Goal: Task Accomplishment & Management: Use online tool/utility

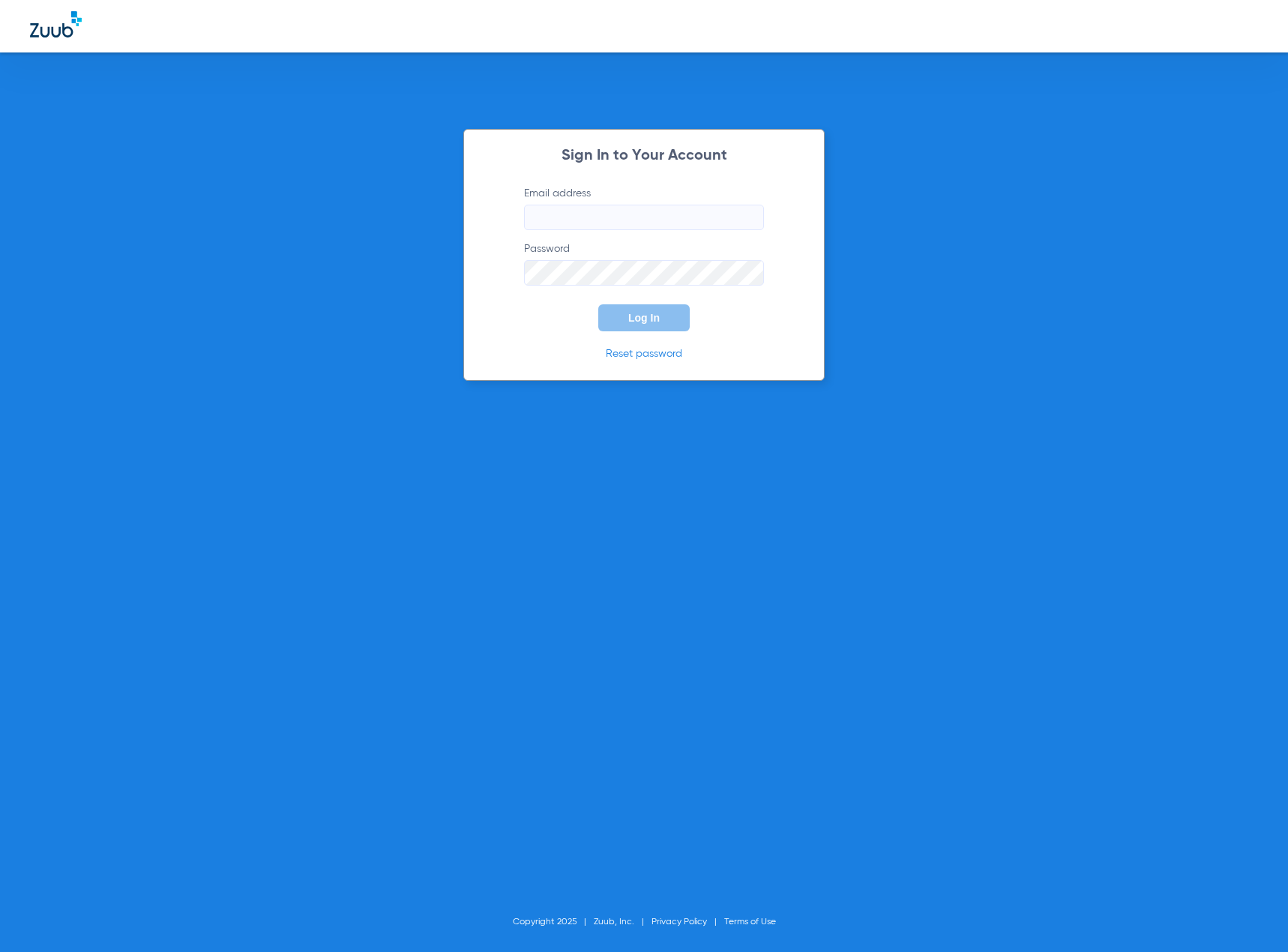
type input "[EMAIL_ADDRESS][DOMAIN_NAME]"
click at [661, 319] on button "Log In" at bounding box center [644, 318] width 92 height 27
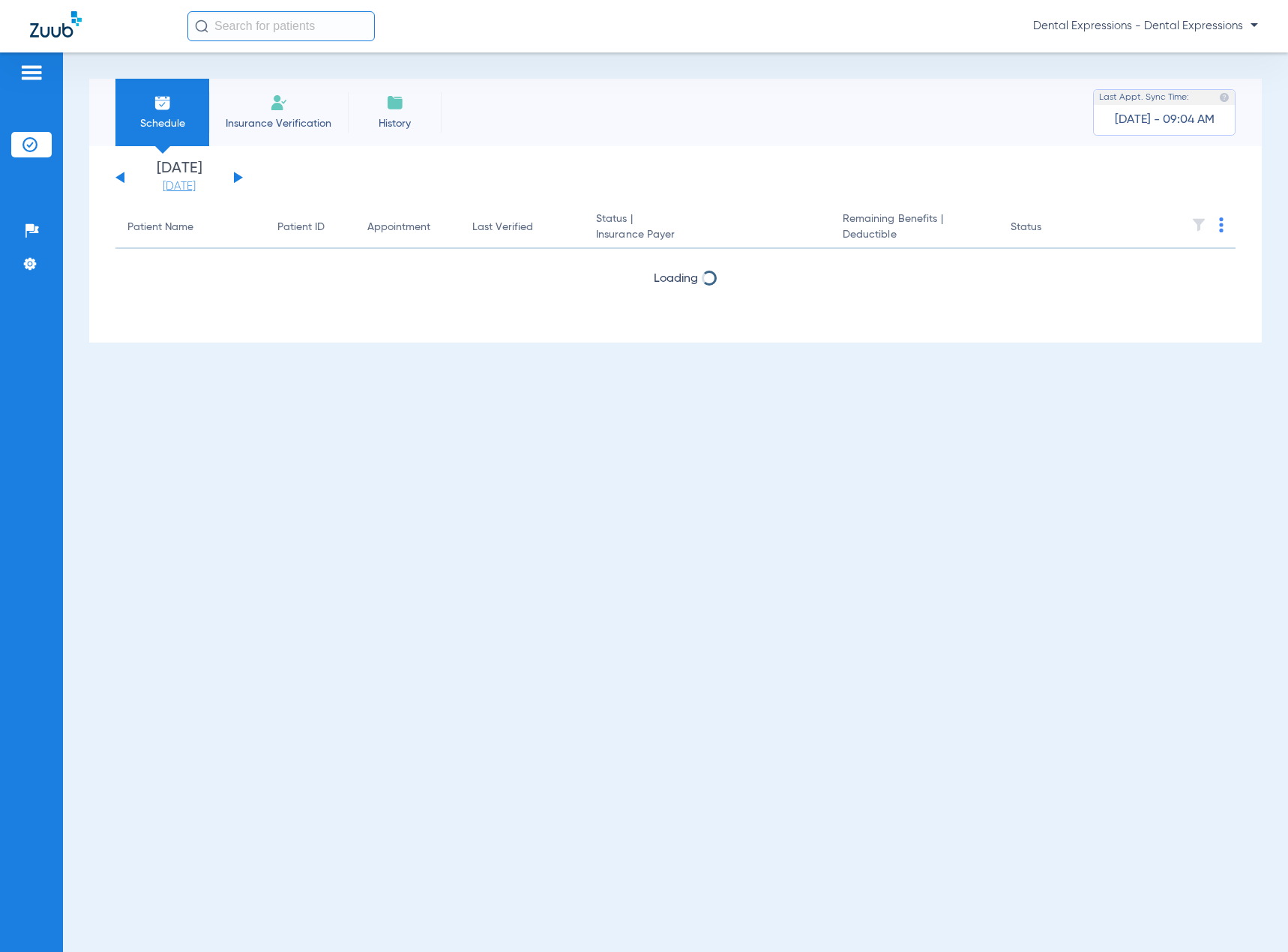
click at [189, 189] on link "[DATE]" at bounding box center [179, 186] width 90 height 15
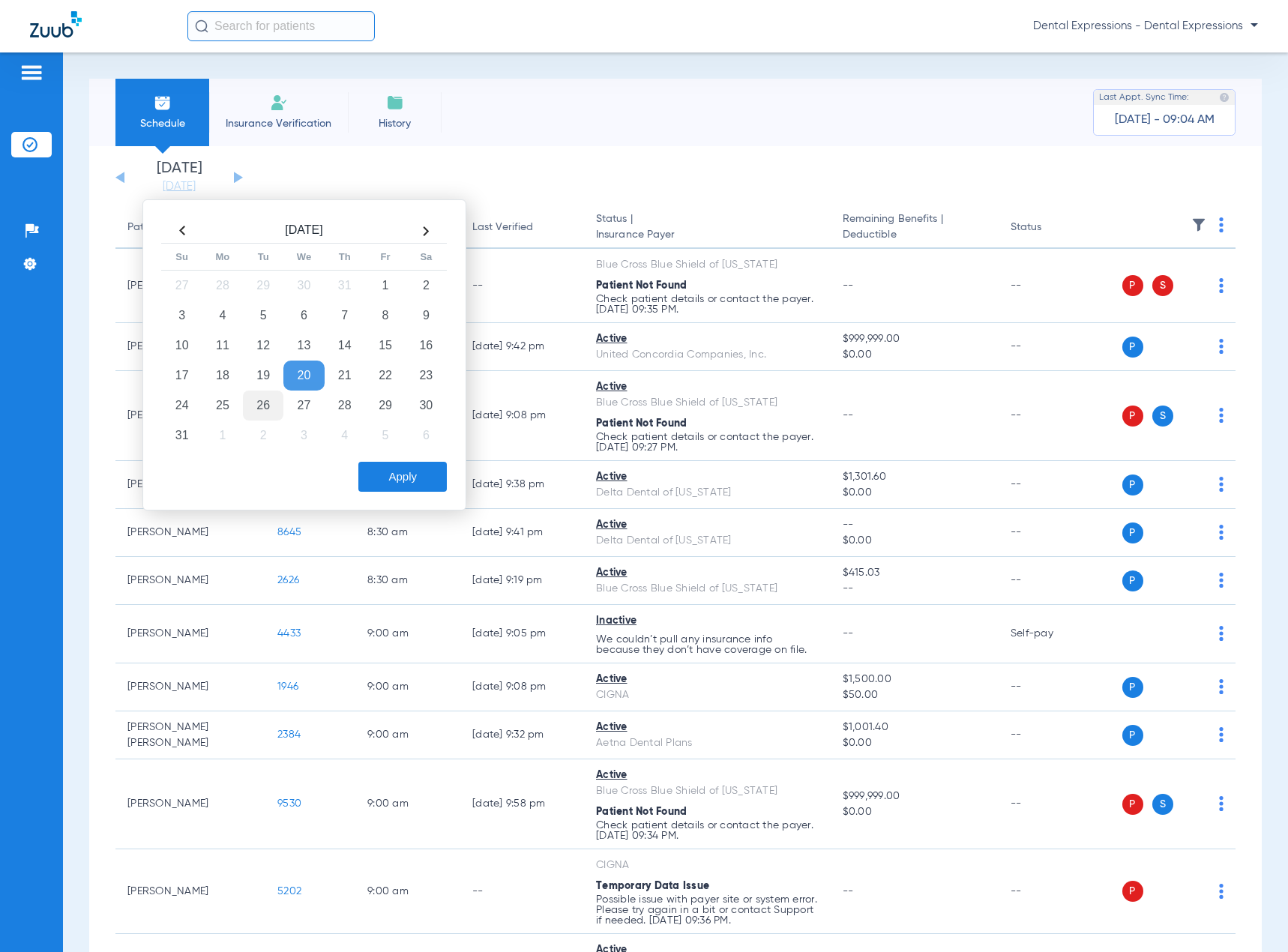
click at [261, 407] on td "26" at bounding box center [262, 406] width 40 height 30
click at [416, 485] on button "Apply" at bounding box center [402, 477] width 88 height 30
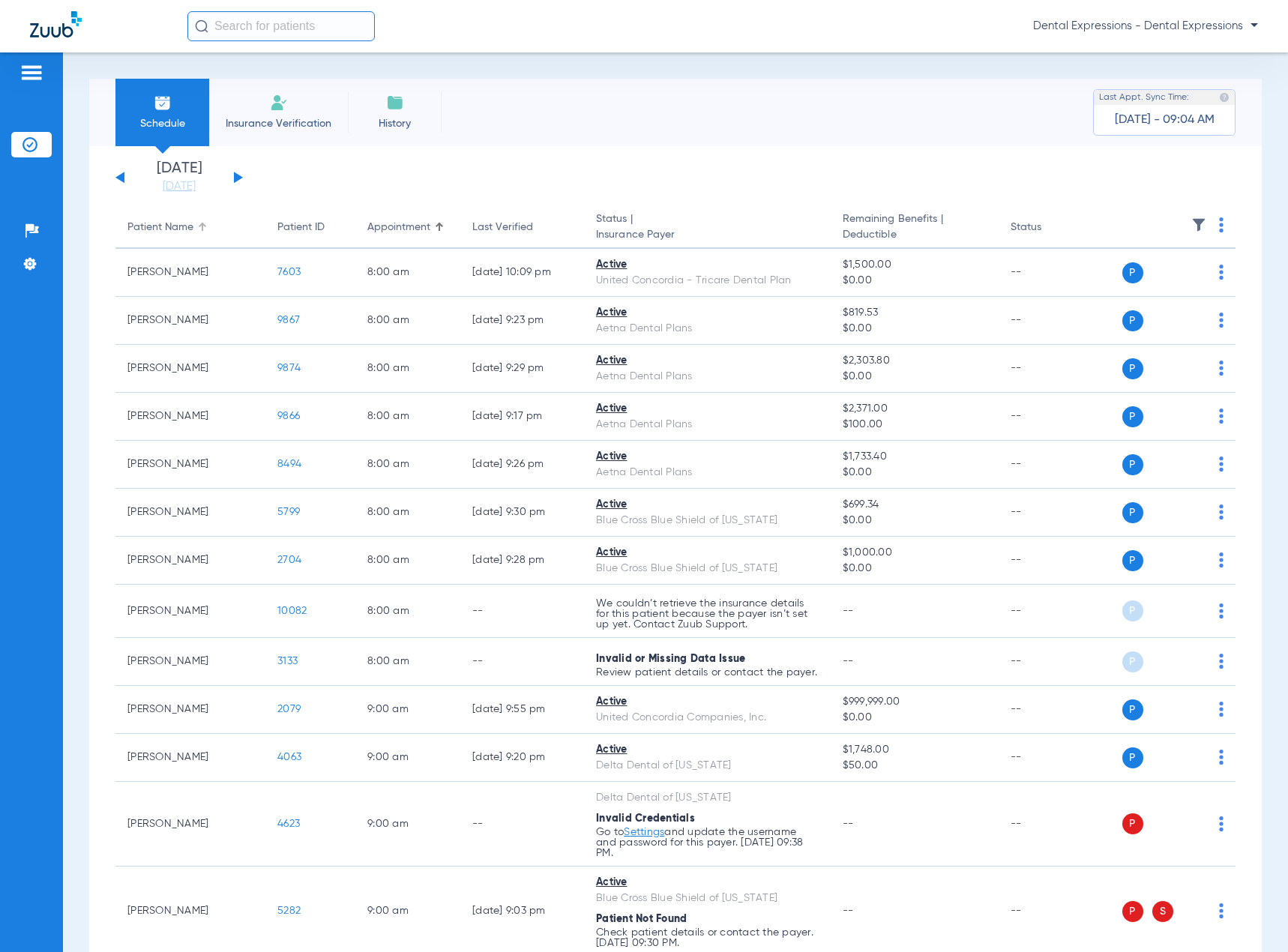
click at [120, 208] on th "Patient Name" at bounding box center [190, 228] width 150 height 42
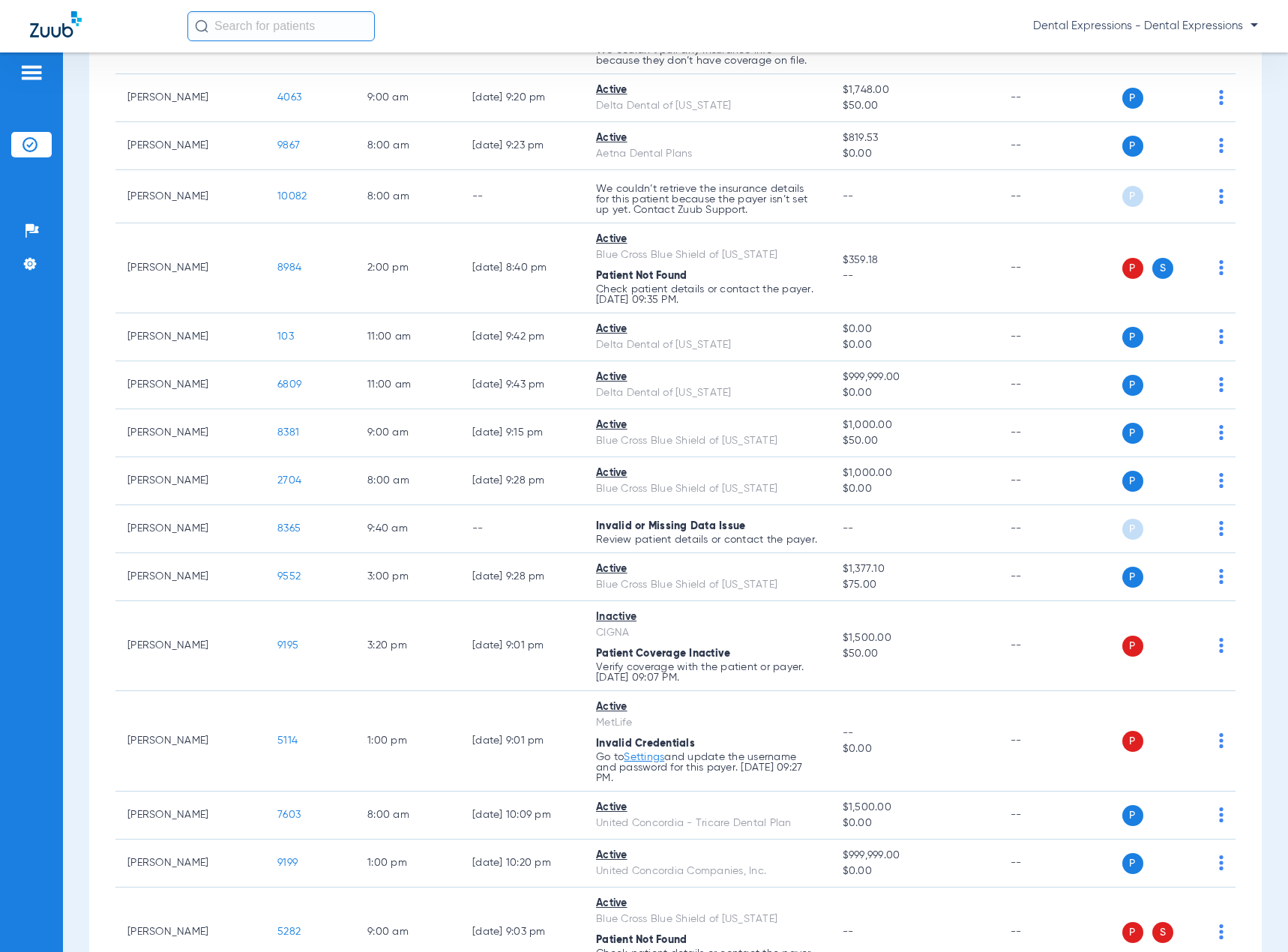
scroll to position [2247, 0]
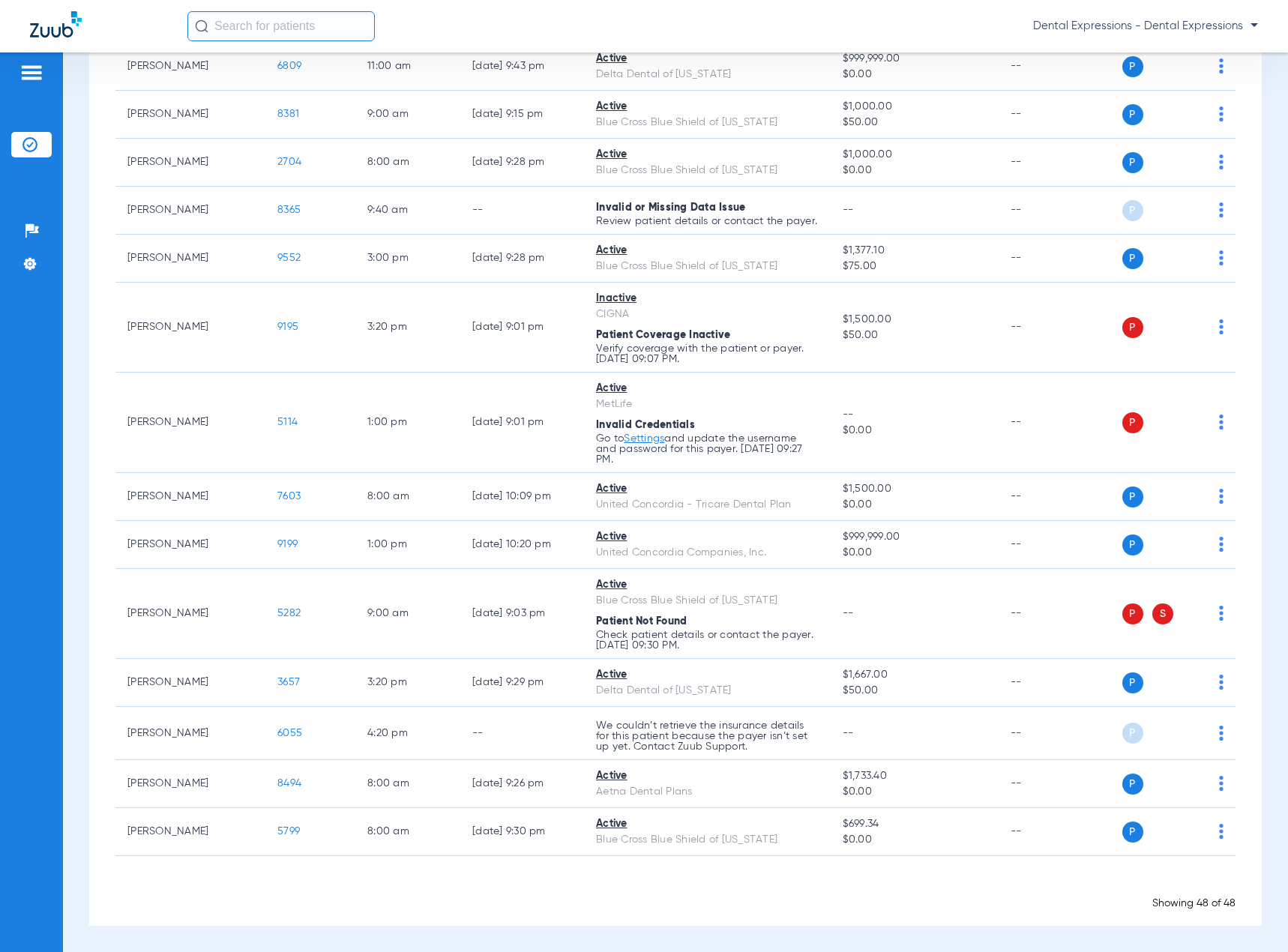
drag, startPoint x: 114, startPoint y: 223, endPoint x: 1104, endPoint y: 980, distance: 1246.3
click at [1104, 951] on html "Dental Expressions - Dental Expressions Patients Insurance Verification Setup H…" at bounding box center [644, 476] width 1288 height 952
click at [35, 347] on div "Patients Insurance Verification Setup Help Center Settings" at bounding box center [31, 528] width 63 height 952
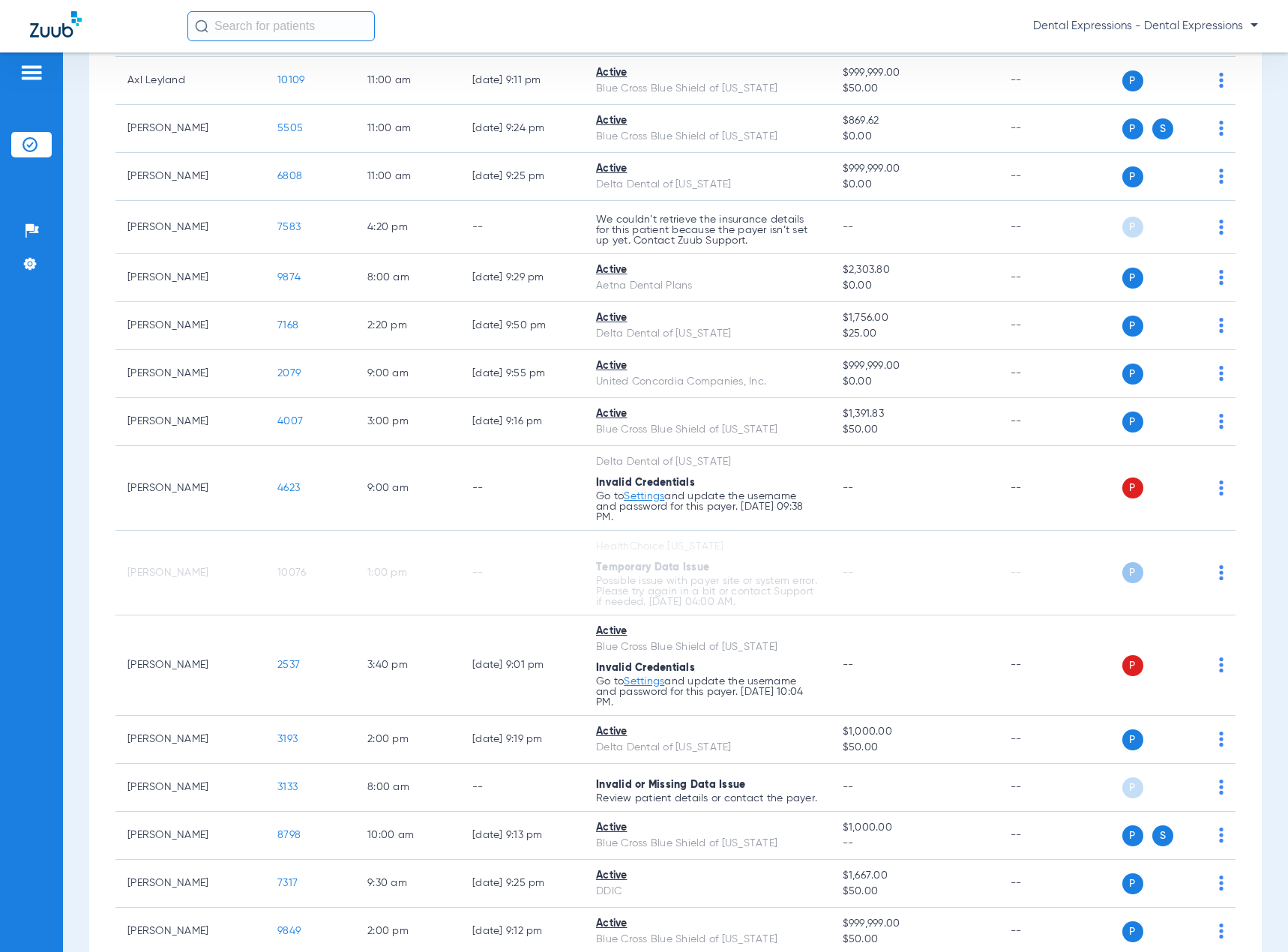
scroll to position [0, 0]
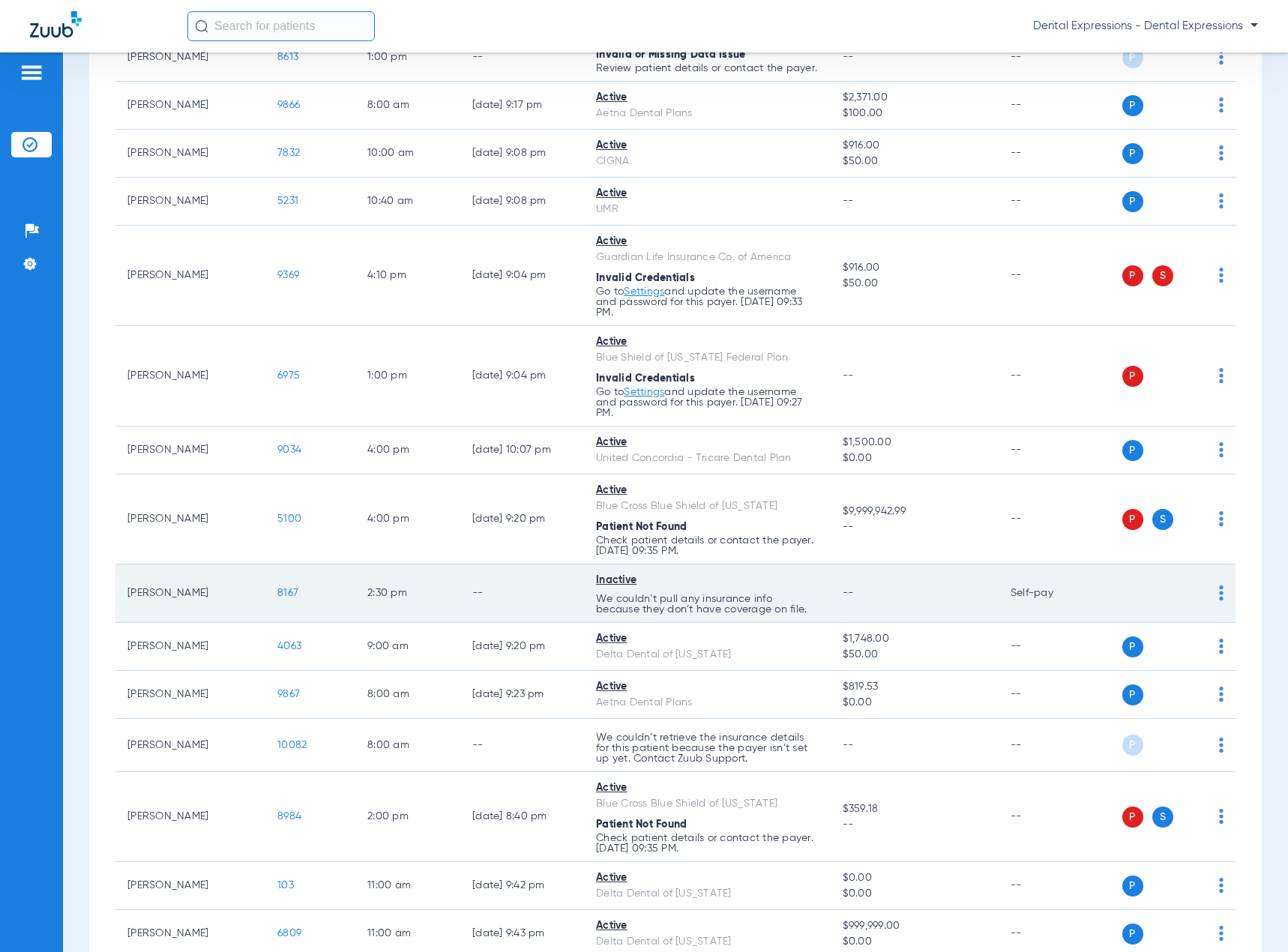
drag, startPoint x: 118, startPoint y: 265, endPoint x: 1032, endPoint y: 469, distance: 936.5
click at [1032, 469] on tbody "Annabelle Parker 4006 3:00 PM 08/12/25 9:16 PM Active Blue Cross Blue Shield of…" at bounding box center [675, 312] width 1120 height 2822
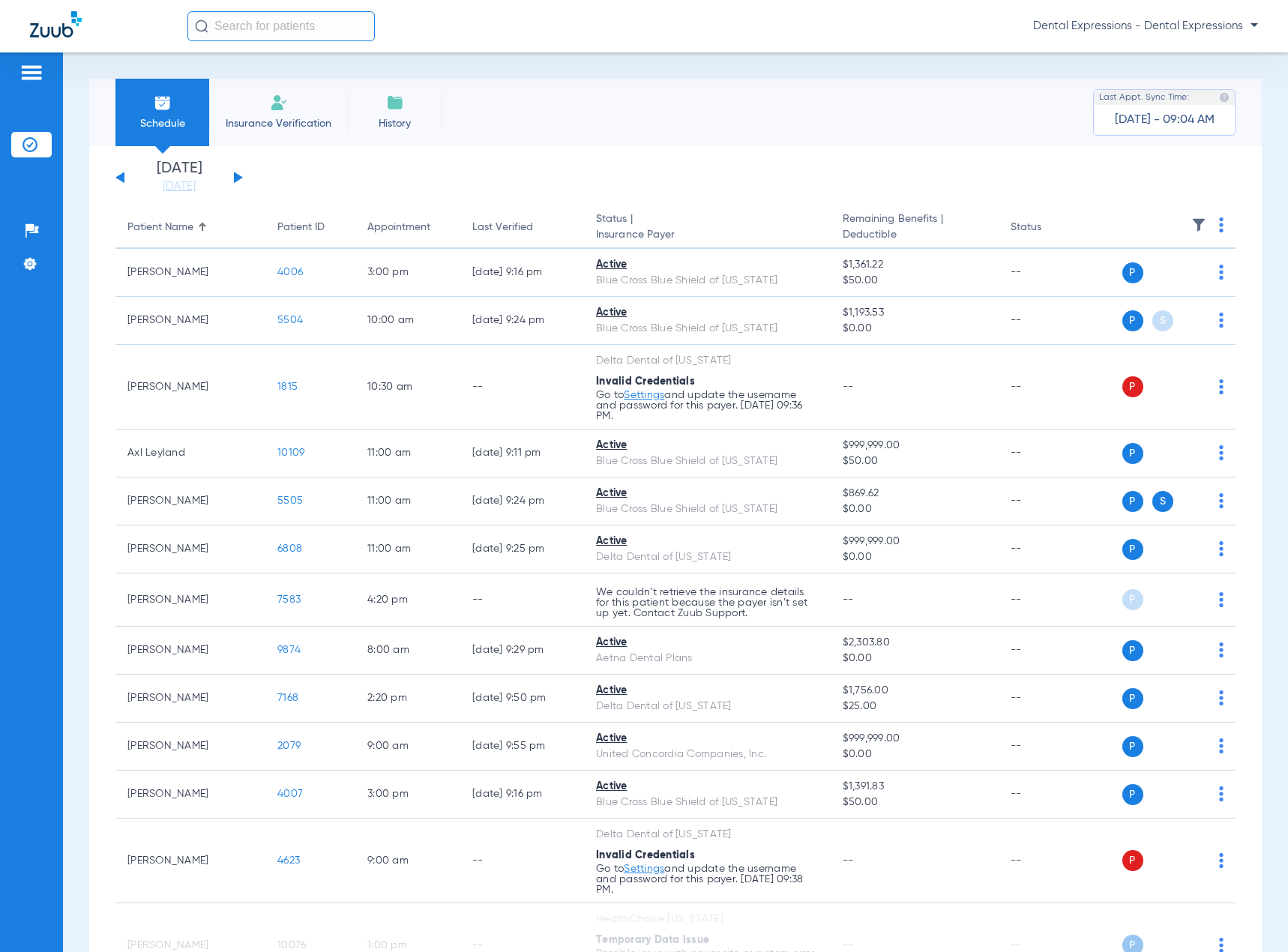
drag, startPoint x: 561, startPoint y: 177, endPoint x: 557, endPoint y: 189, distance: 12.6
click at [561, 177] on app-single-date-navigator "Monday 06-16-2025 Tuesday 06-17-2025 Wednesday 06-18-2025 Thursday 06-19-2025 F…" at bounding box center [675, 177] width 1120 height 33
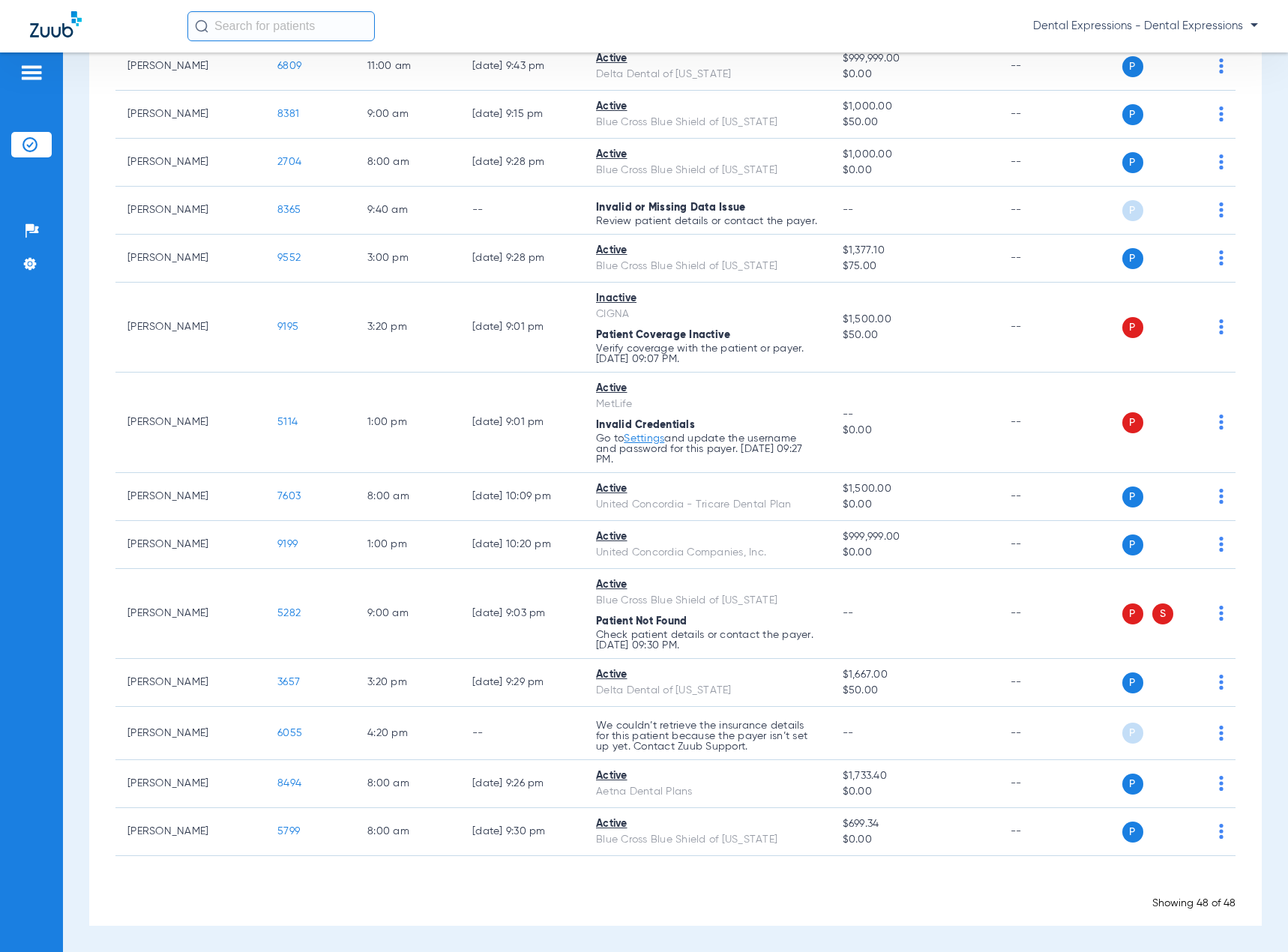
scroll to position [2247, 0]
drag, startPoint x: 126, startPoint y: 208, endPoint x: 1059, endPoint y: 882, distance: 1151.0
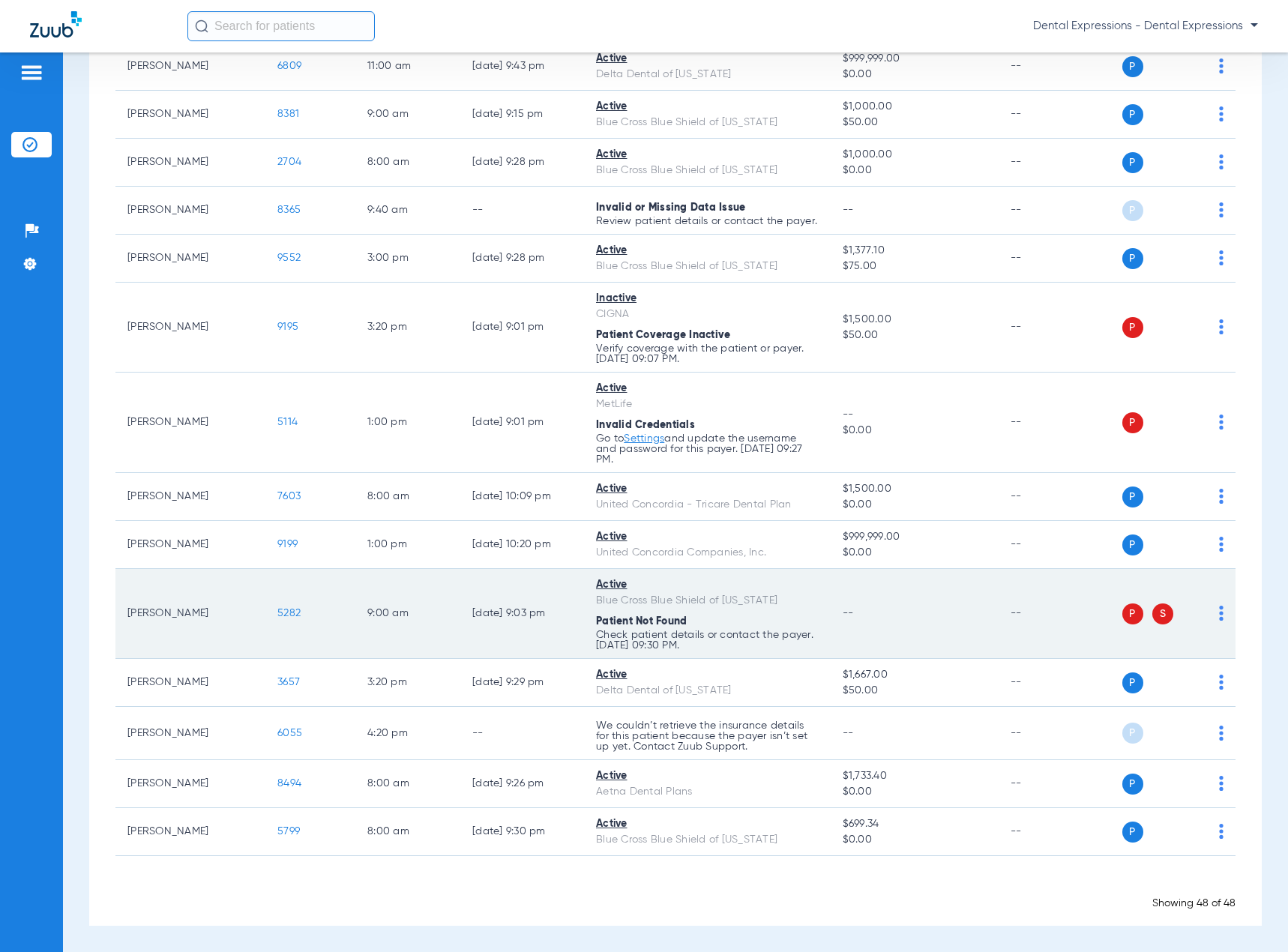
copy app-appointment-list "Patient Name Patient ID Appointment Last Verified Status | Insurance Payer Rema…"
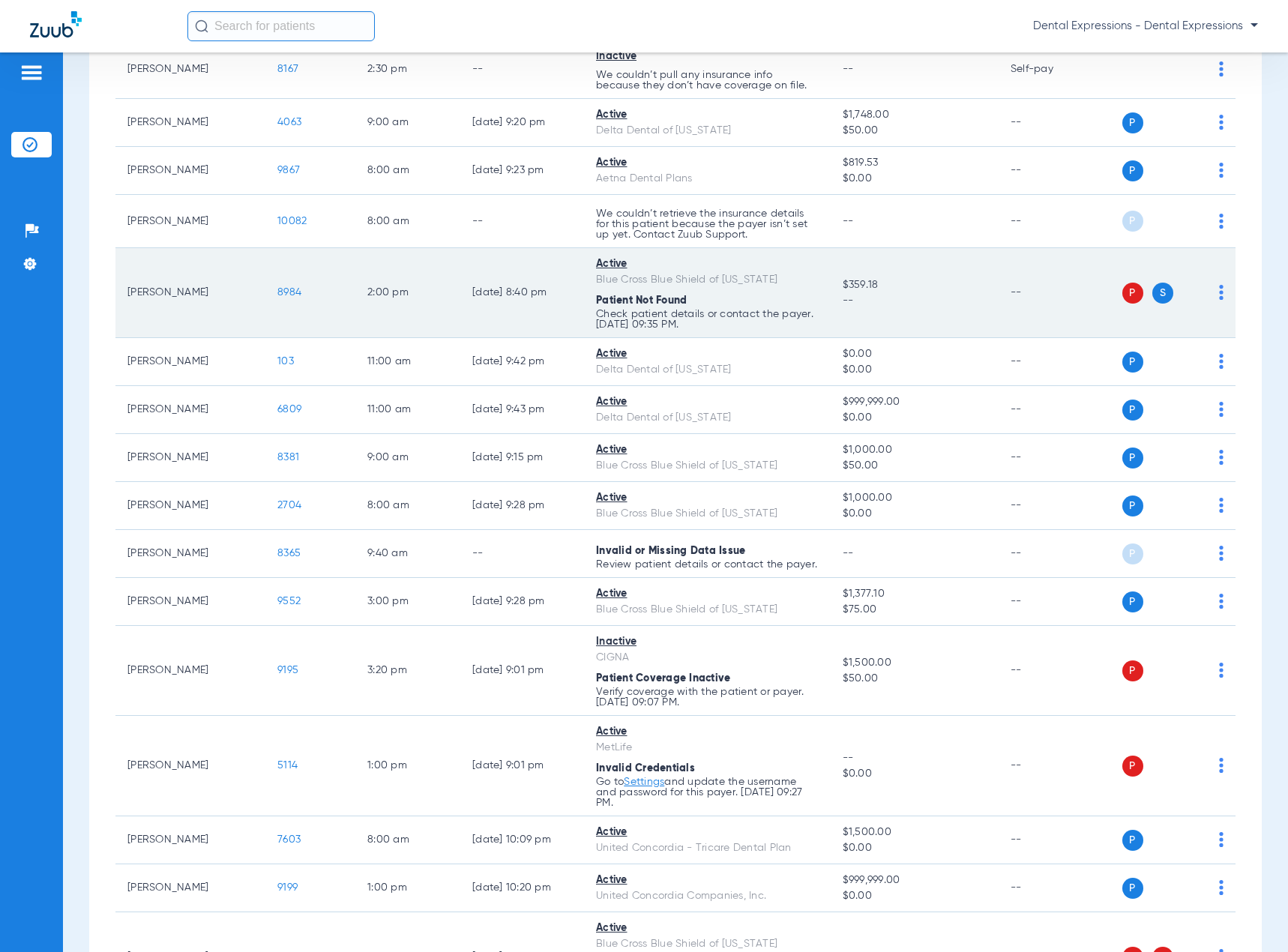
click at [749, 288] on div "Blue Cross Blue Shield of [US_STATE]" at bounding box center [708, 279] width 223 height 16
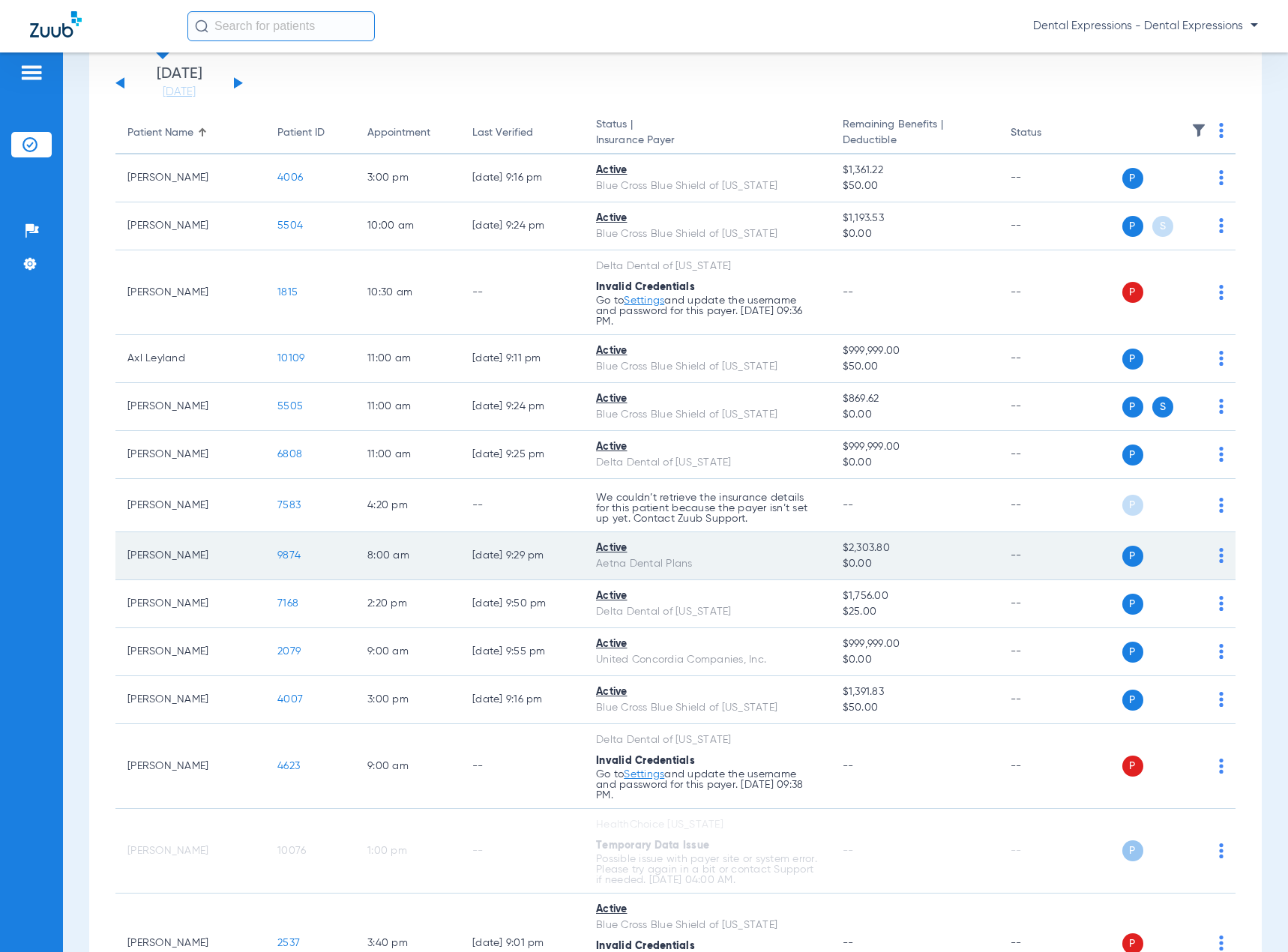
scroll to position [0, 0]
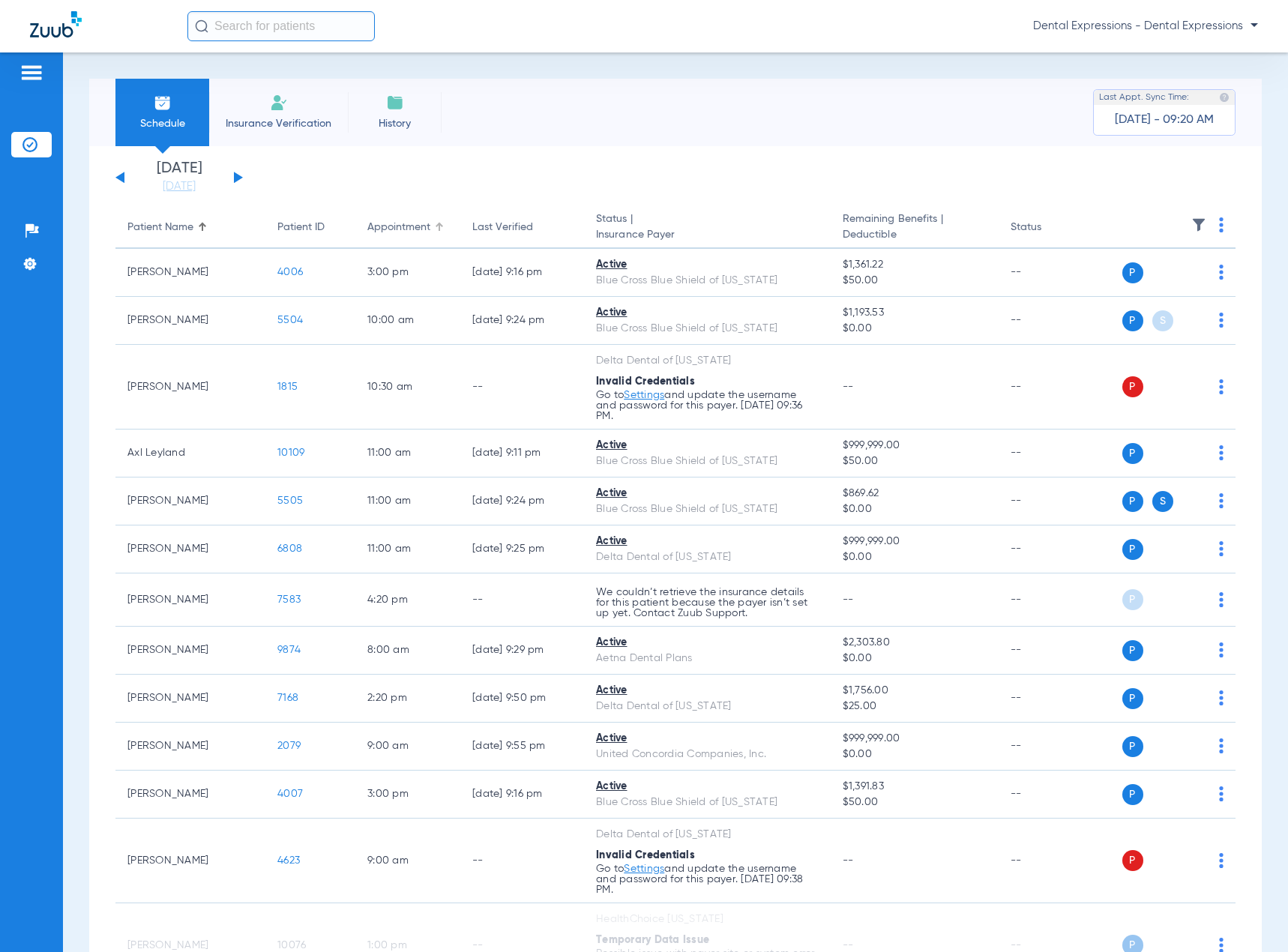
click at [409, 231] on div "Appointment" at bounding box center [398, 227] width 63 height 16
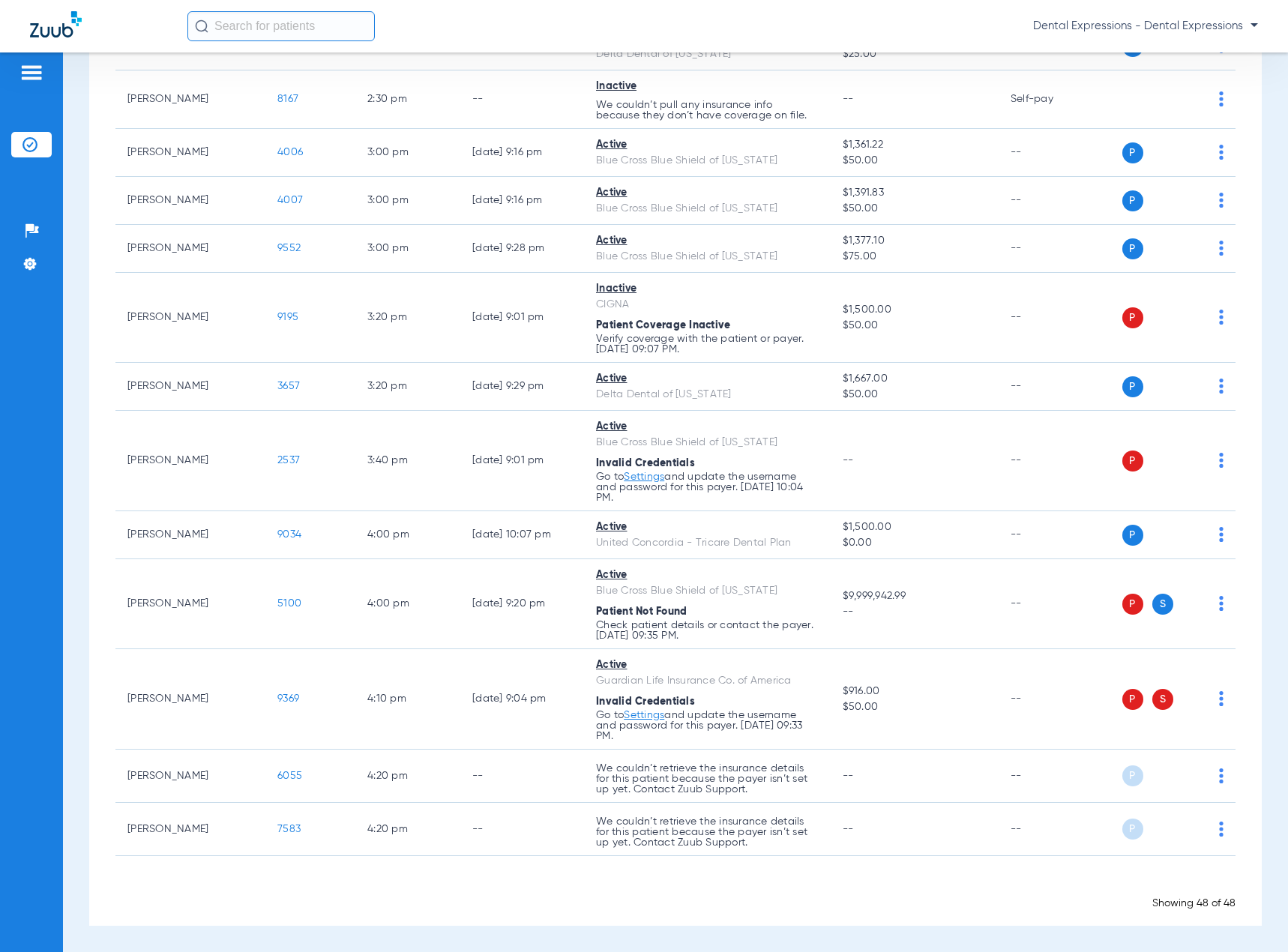
scroll to position [2247, 0]
